Goal: Information Seeking & Learning: Understand process/instructions

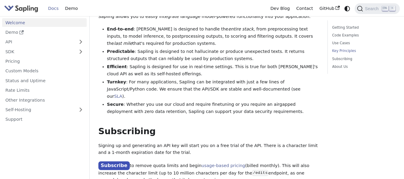
scroll to position [560, 0]
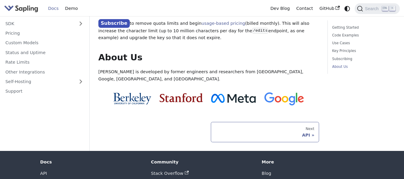
click at [238, 126] on div "Next" at bounding box center [264, 128] width 99 height 5
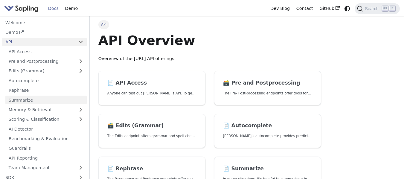
scroll to position [30, 0]
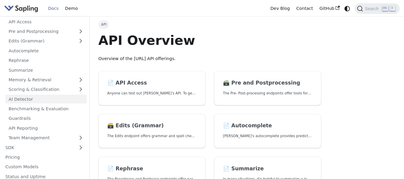
click at [47, 96] on link "AI Detector" at bounding box center [45, 99] width 81 height 9
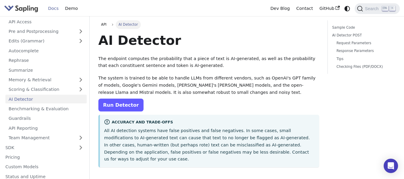
click at [121, 103] on link "Run Detector" at bounding box center [120, 105] width 45 height 13
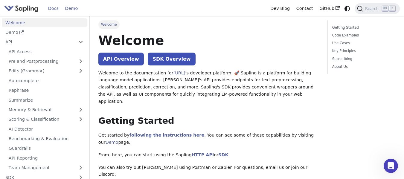
scroll to position [560, 0]
